Goal: Use online tool/utility: Utilize a website feature to perform a specific function

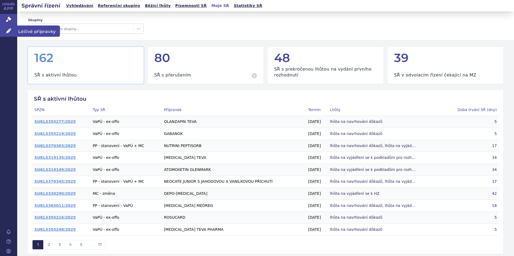
click at [42, 31] on span "Léčivé přípravky" at bounding box center [38, 31] width 43 height 11
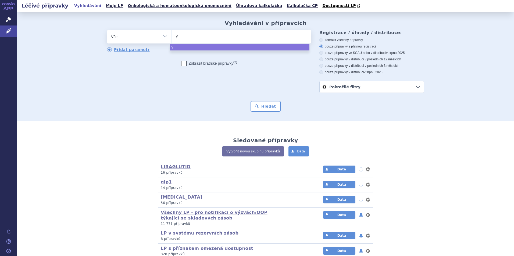
type input "ye"
type input "yes"
type input "yesi"
type input "yesin"
type input "yesinte"
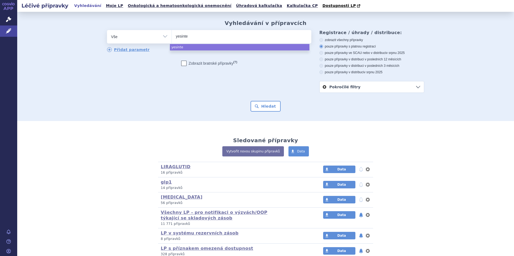
type input "yesintek"
select select "yesintek"
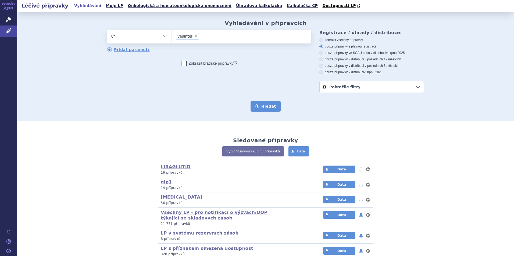
click at [271, 111] on button "Hledat" at bounding box center [265, 106] width 30 height 11
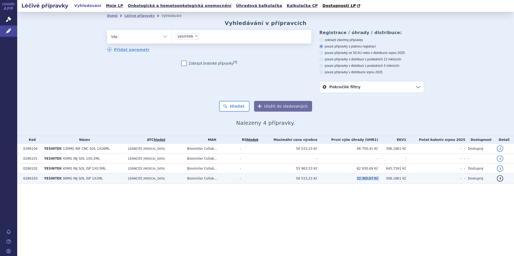
drag, startPoint x: 366, startPoint y: 179, endPoint x: 385, endPoint y: 180, distance: 18.8
click at [385, 180] on tr "0286103 YESINTEK 90MG INJ SOL ISP 1X1ML L04AC05 USTEKINUMAB Biosimilar Collab..…" at bounding box center [265, 179] width 497 height 10
drag, startPoint x: 385, startPoint y: 180, endPoint x: 382, endPoint y: 179, distance: 3.3
copy tr "32 365,67 Kč"
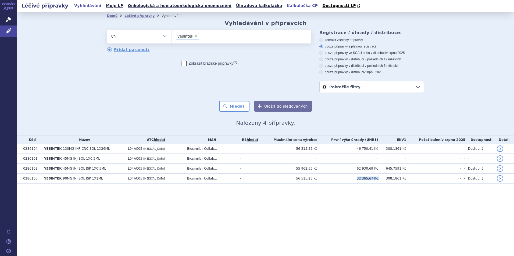
click at [285, 6] on link "Kalkulačka CP" at bounding box center [302, 5] width 34 height 7
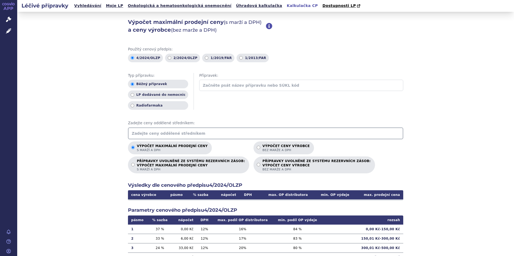
click at [199, 136] on input "text" at bounding box center [265, 134] width 275 height 12
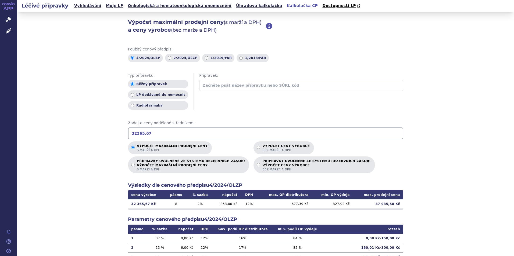
type input "32365.67"
click at [266, 145] on p "Výpočet ceny výrobce bez marže a DPH" at bounding box center [285, 148] width 47 height 8
click at [260, 146] on input "Výpočet ceny výrobce bez marže a DPH" at bounding box center [258, 147] width 3 height 3
radio input "true"
